Goal: Find specific page/section: Find specific page/section

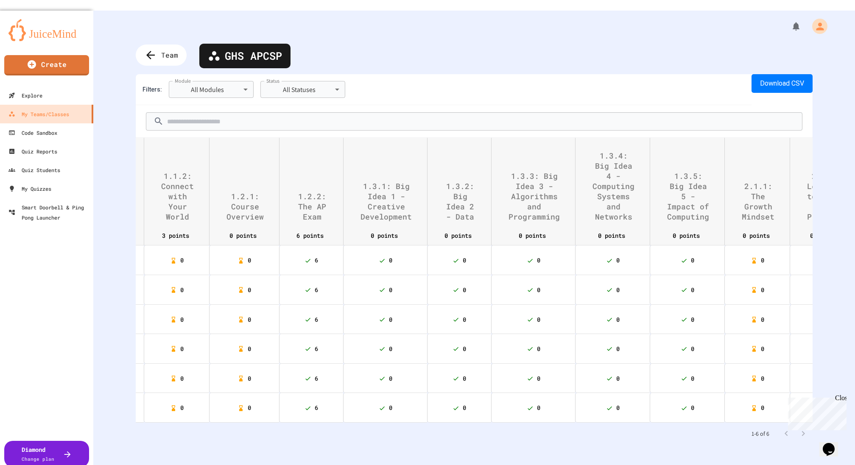
scroll to position [0, 265]
click at [154, 45] on div "Team" at bounding box center [161, 55] width 51 height 21
